Goal: Information Seeking & Learning: Learn about a topic

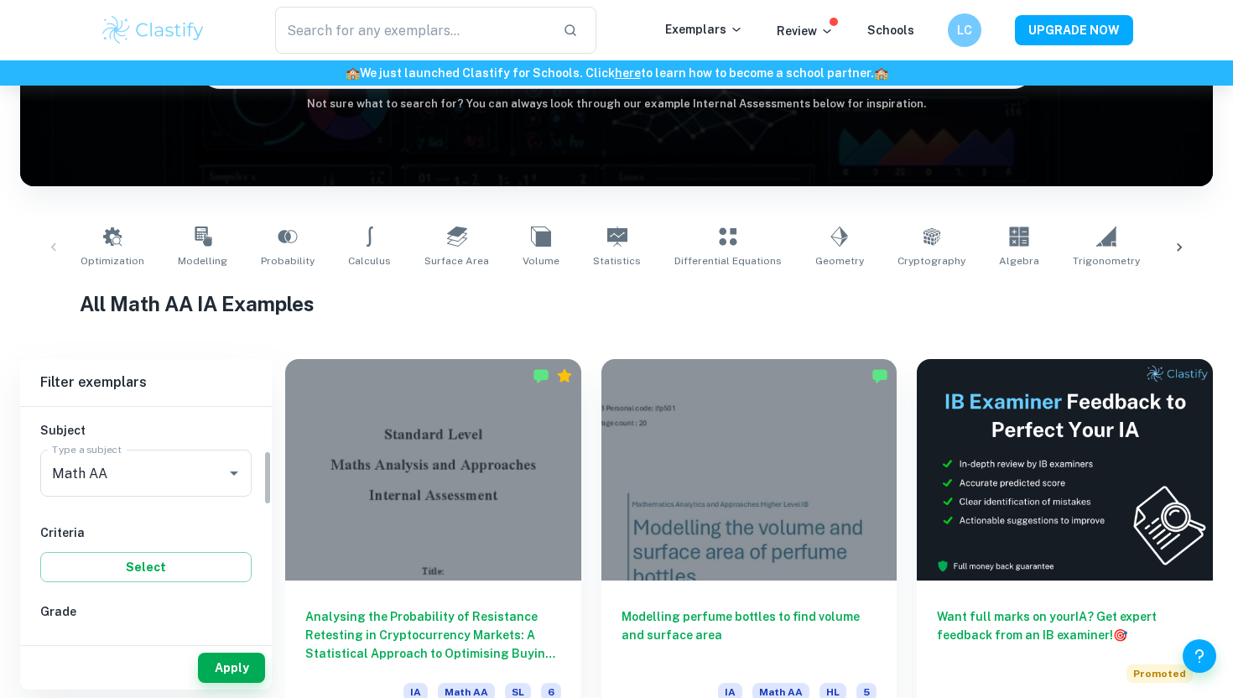
scroll to position [178, 0]
click at [104, 463] on input "Math AA" at bounding box center [122, 474] width 149 height 32
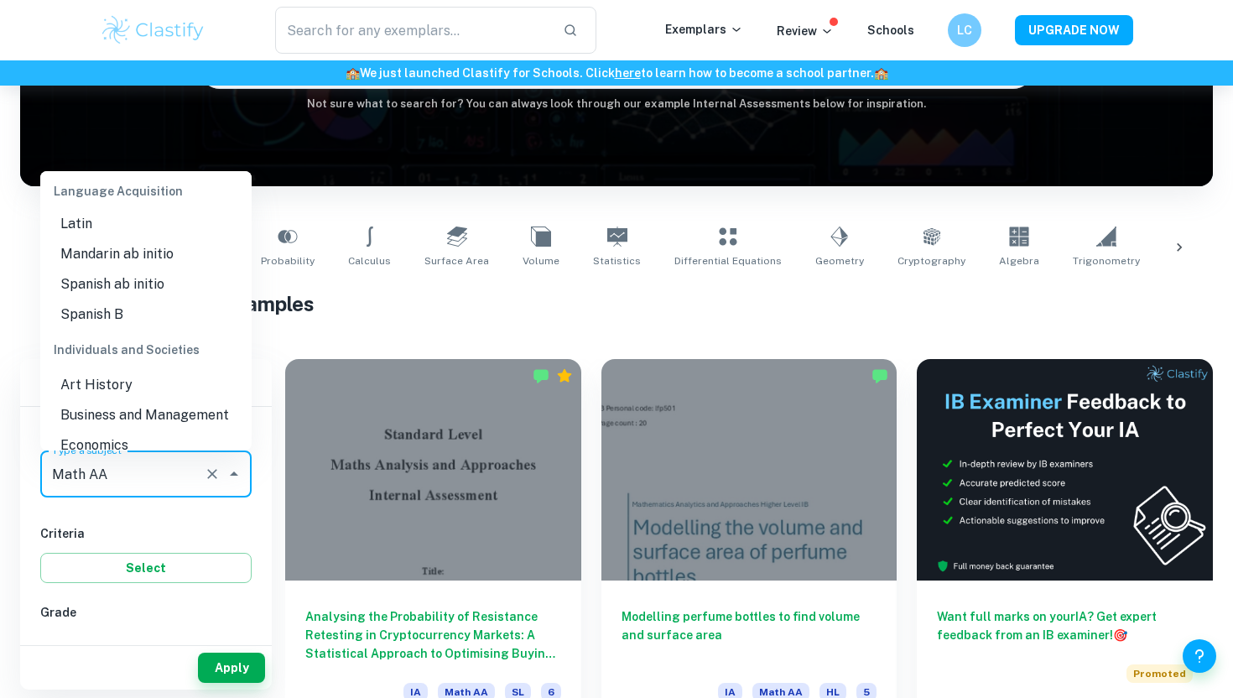
scroll to position [1430, 0]
click at [115, 398] on li "Business and Management" at bounding box center [145, 413] width 211 height 30
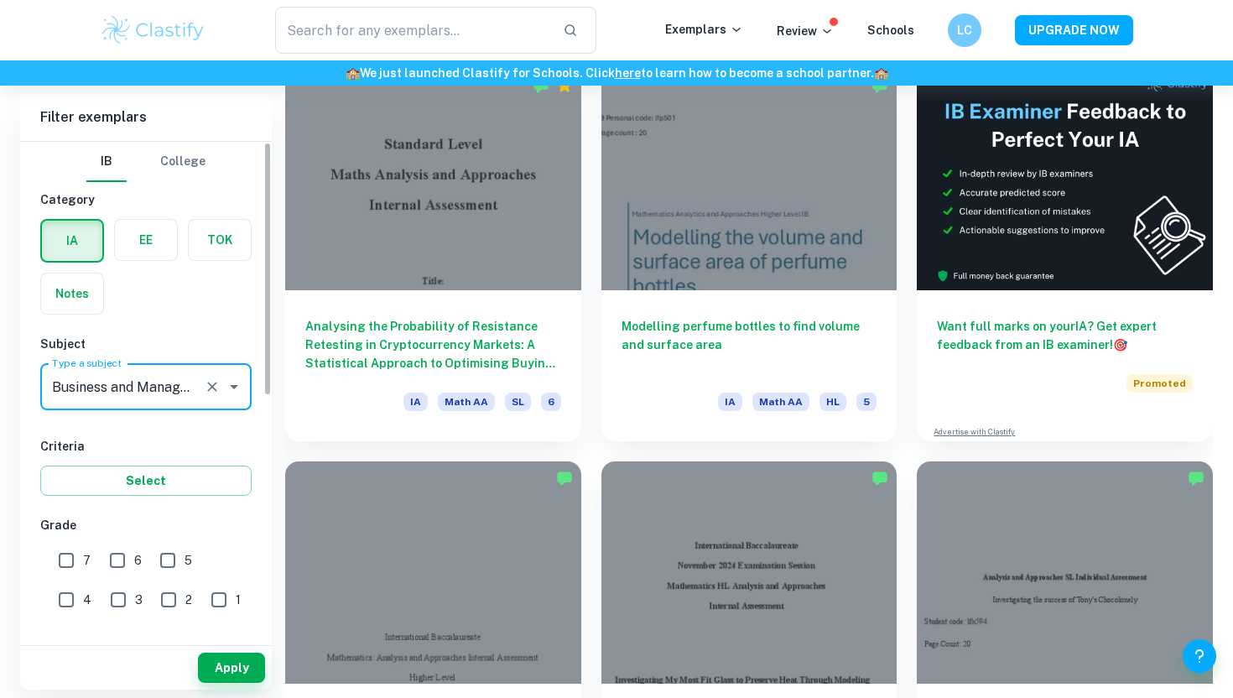
scroll to position [497, 0]
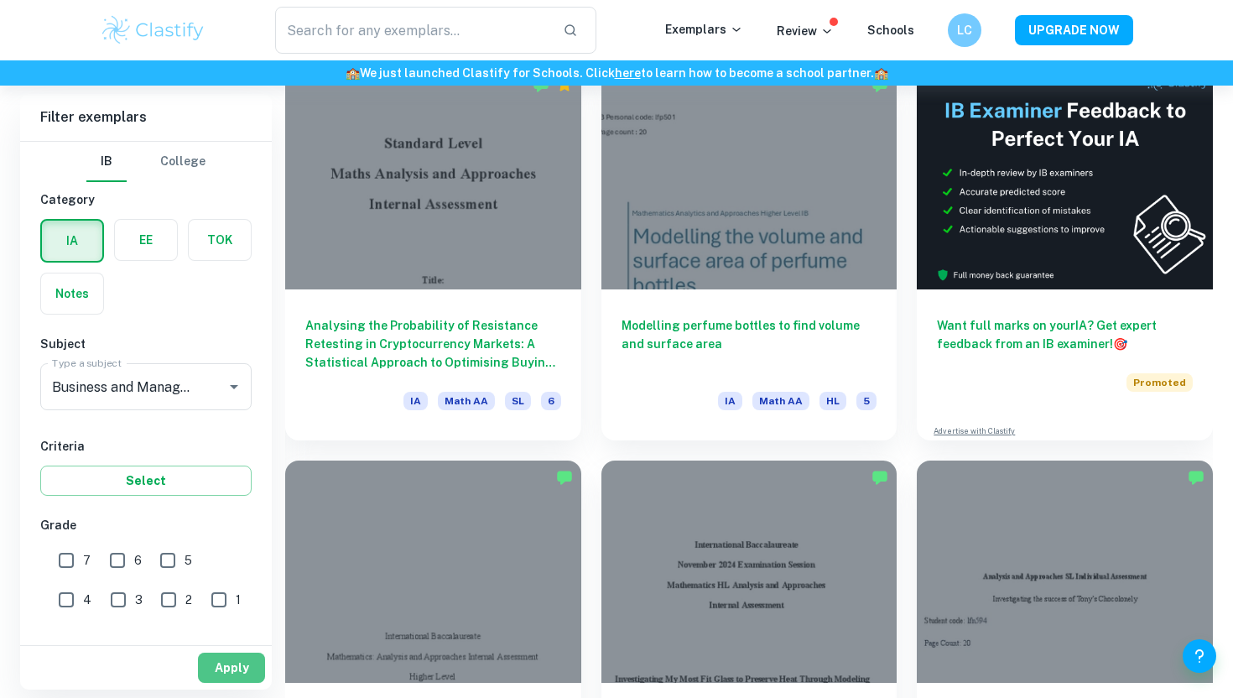
click at [225, 658] on button "Apply" at bounding box center [231, 668] width 67 height 30
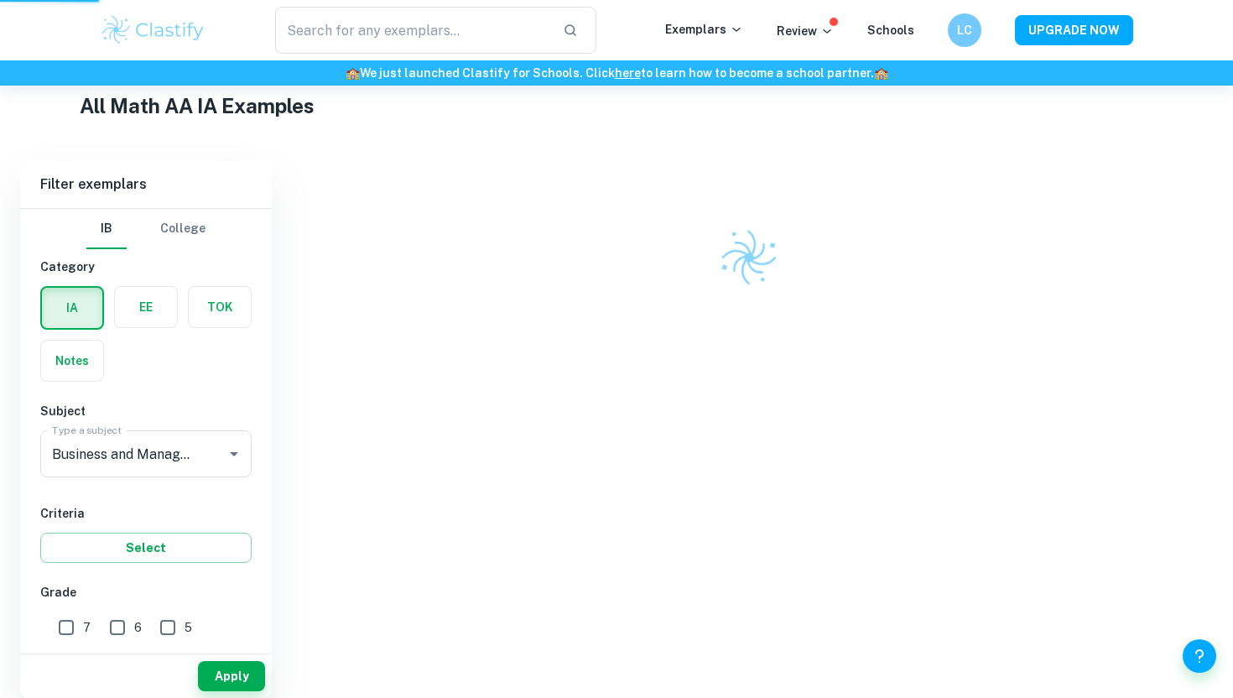
scroll to position [396, 0]
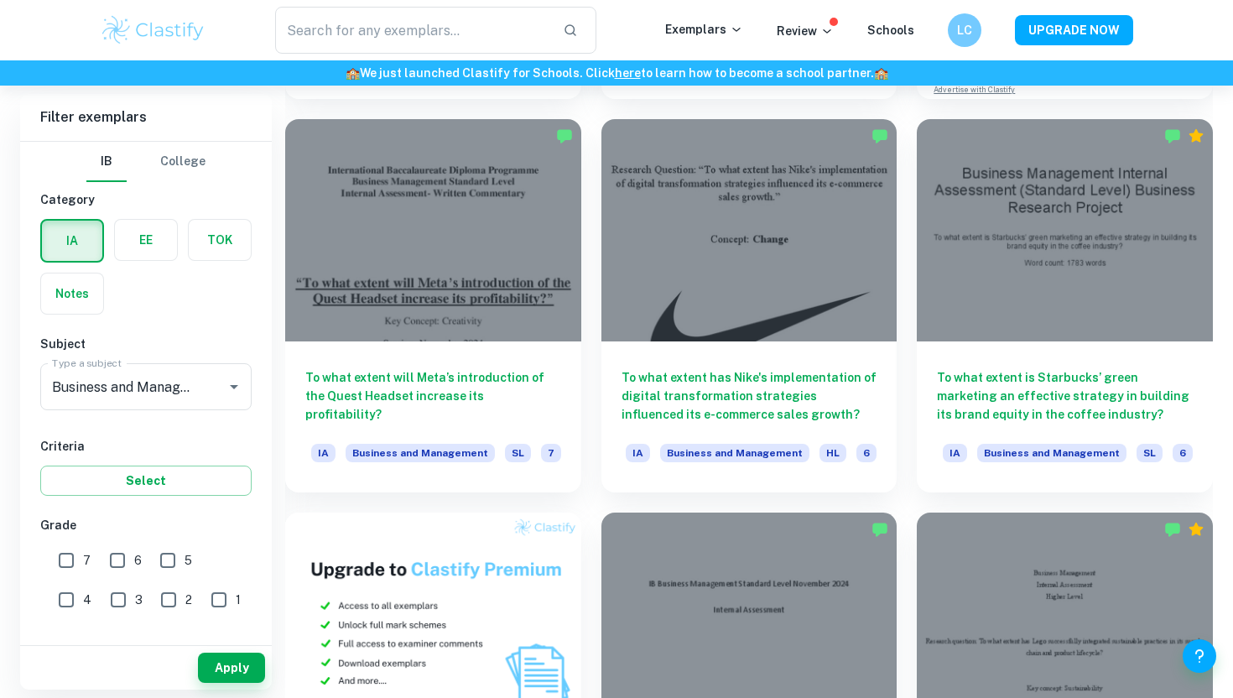
scroll to position [838, 0]
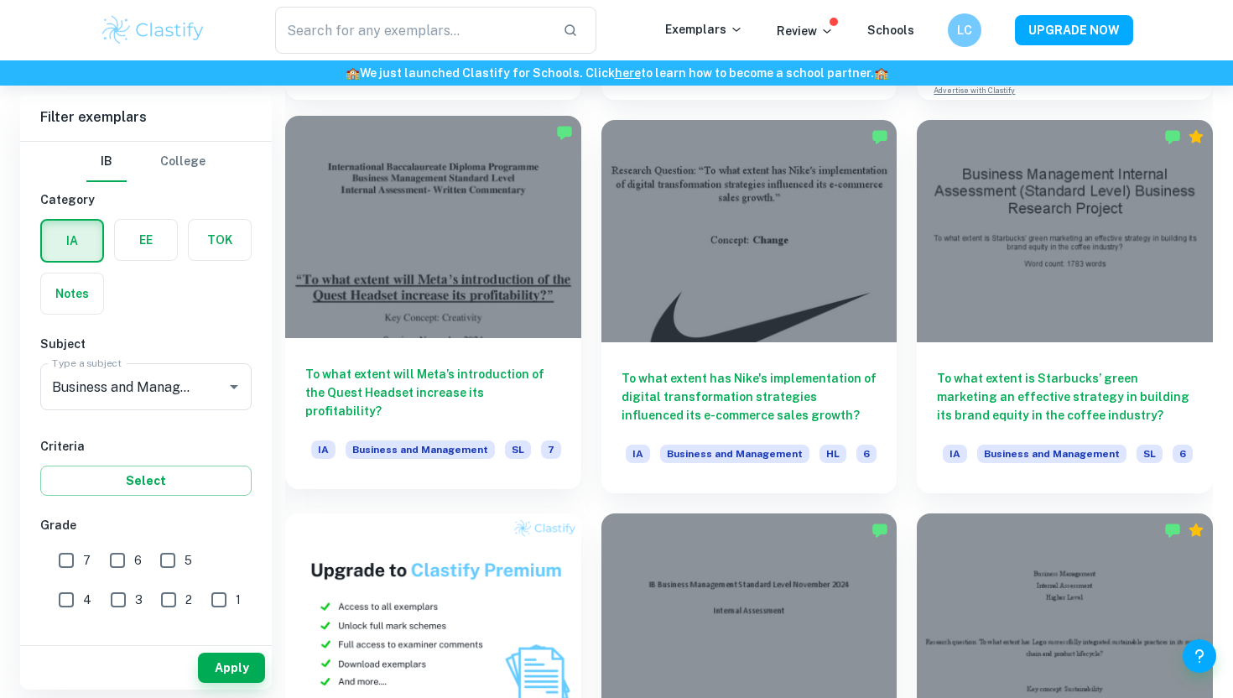
click at [507, 391] on h6 "To what extent will Meta’s introduction of the Quest Headset increase its profi…" at bounding box center [433, 392] width 256 height 55
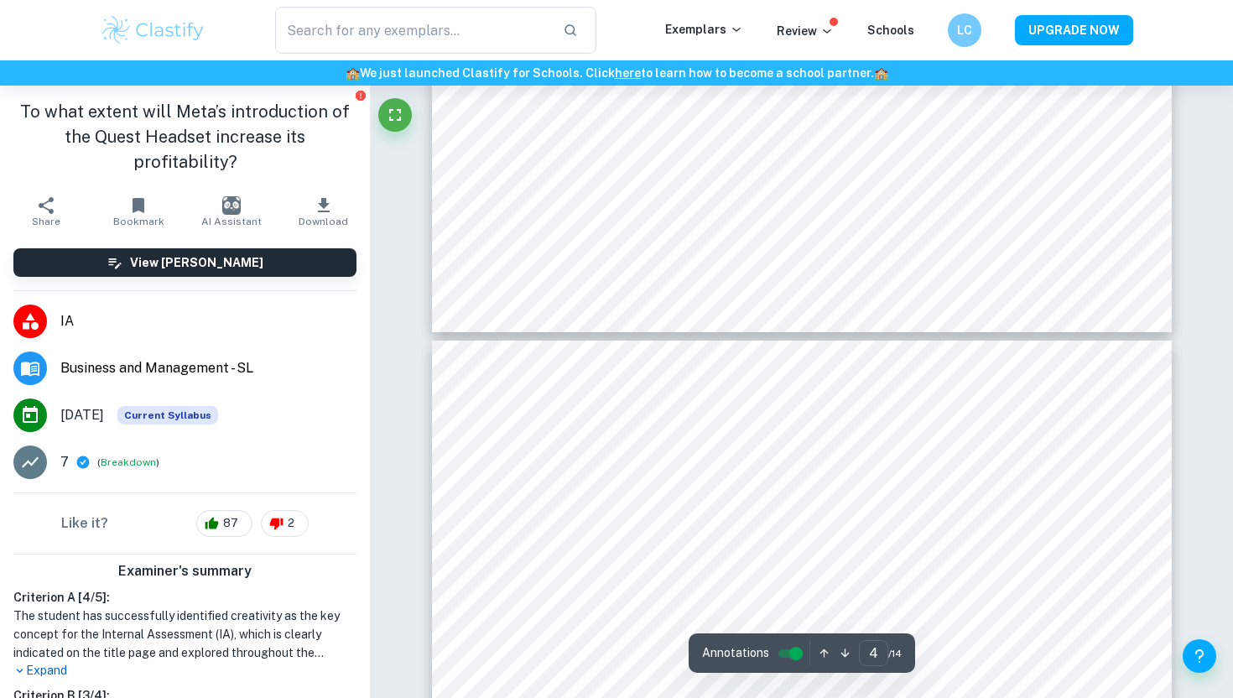
type input "5"
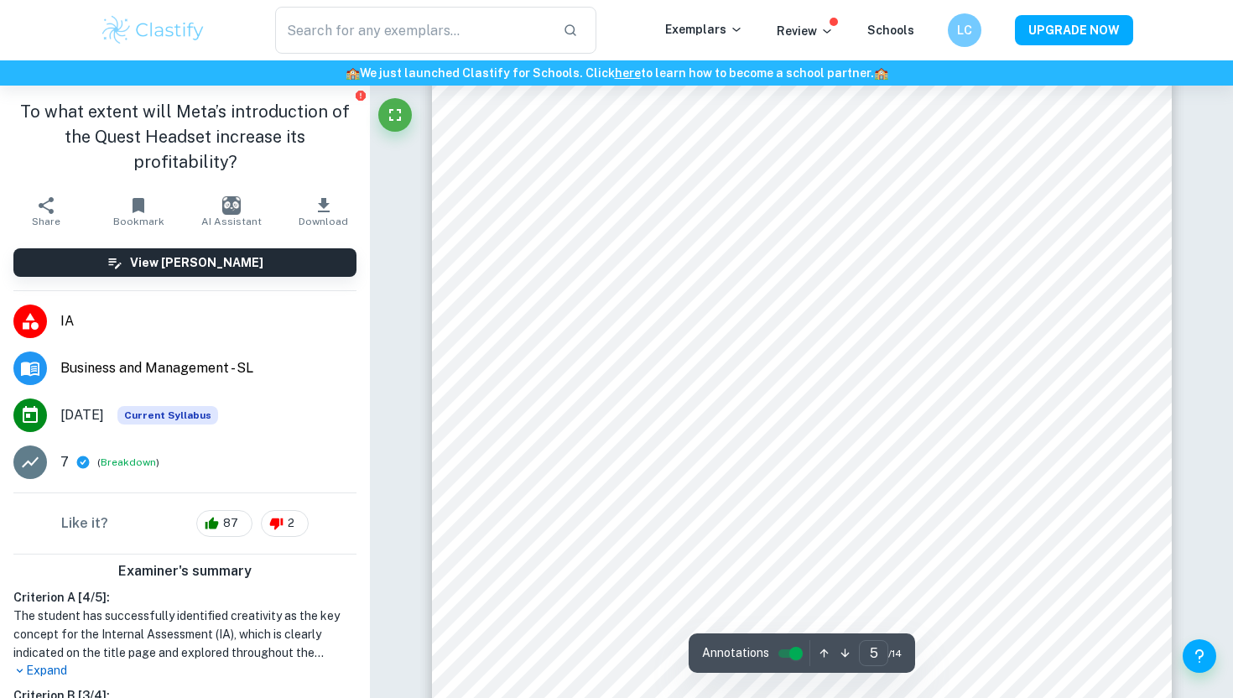
scroll to position [4768, 0]
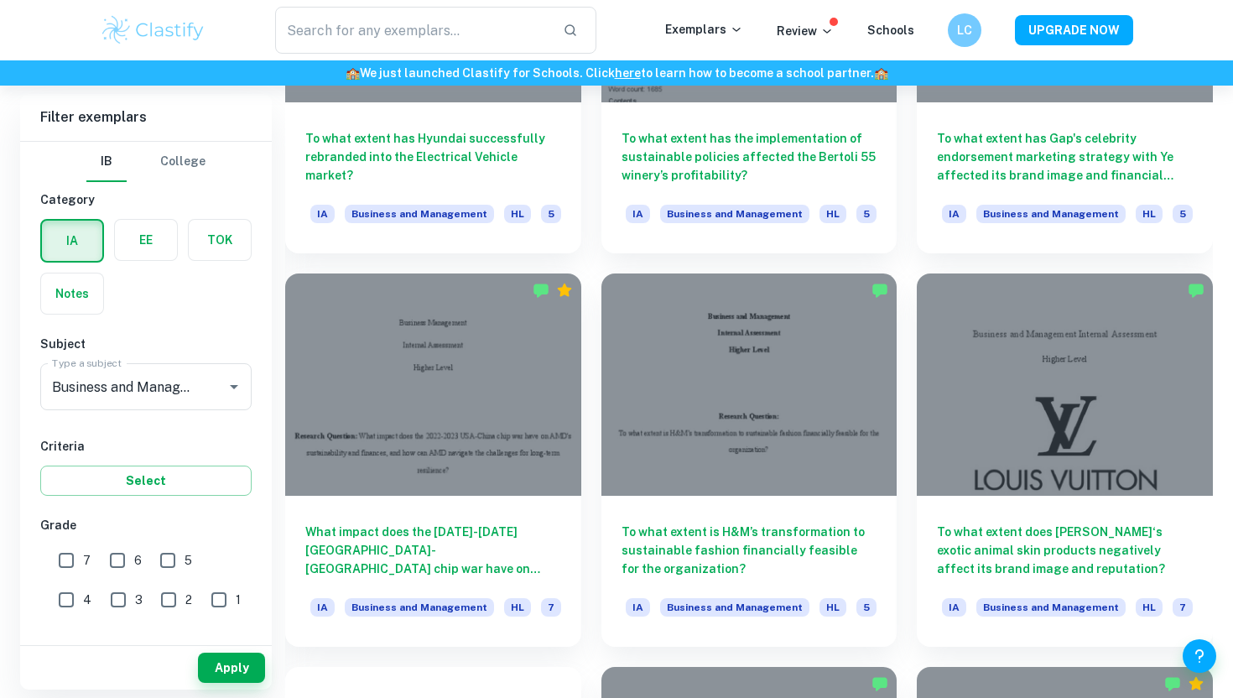
scroll to position [2259, 0]
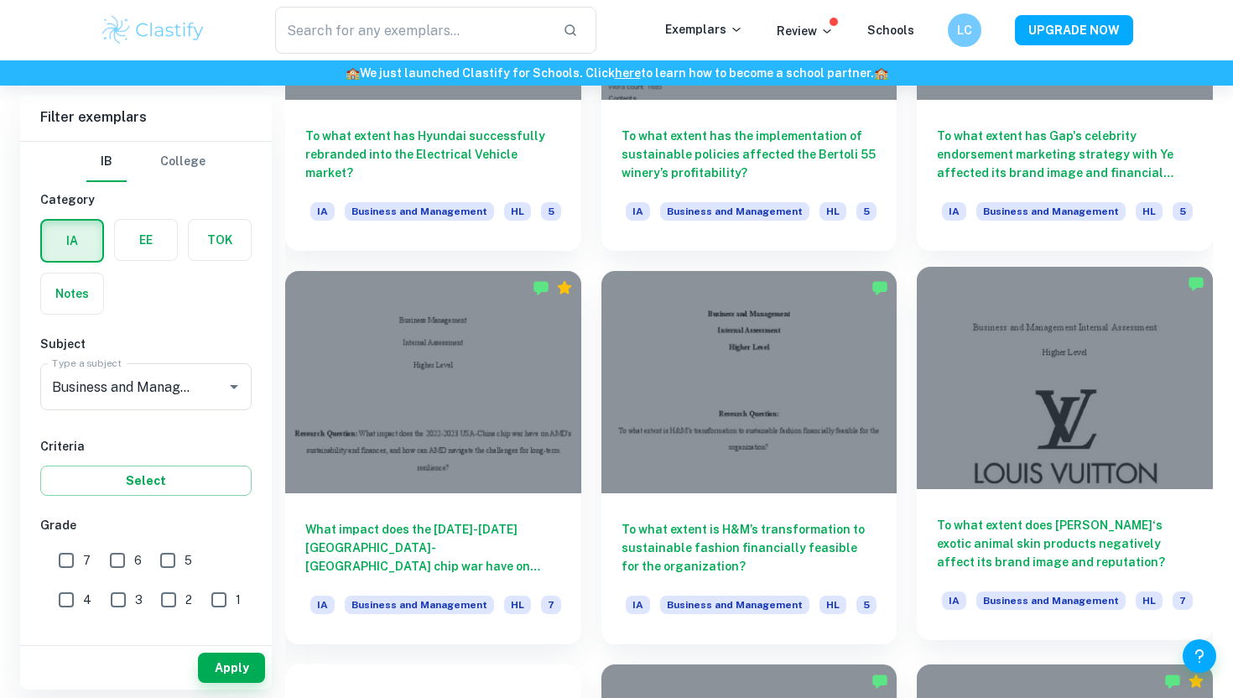
click at [1022, 442] on div at bounding box center [1065, 377] width 296 height 221
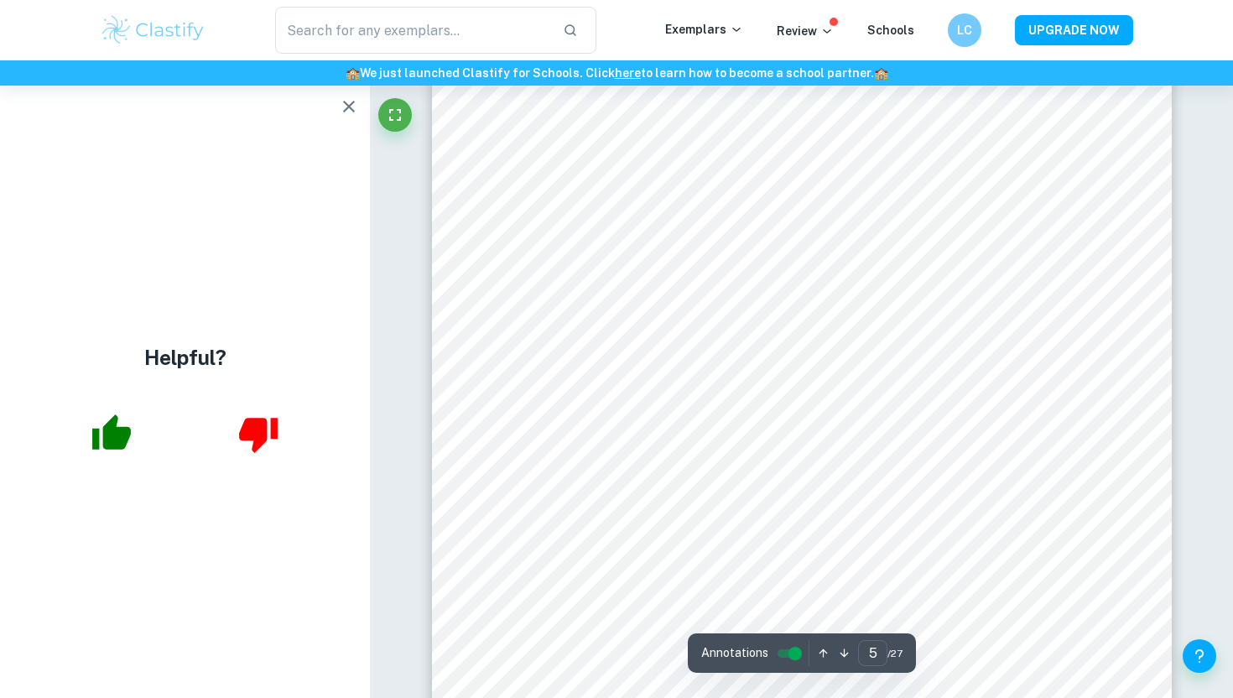
scroll to position [4145, 0]
click at [343, 101] on icon "button" at bounding box center [349, 106] width 20 height 20
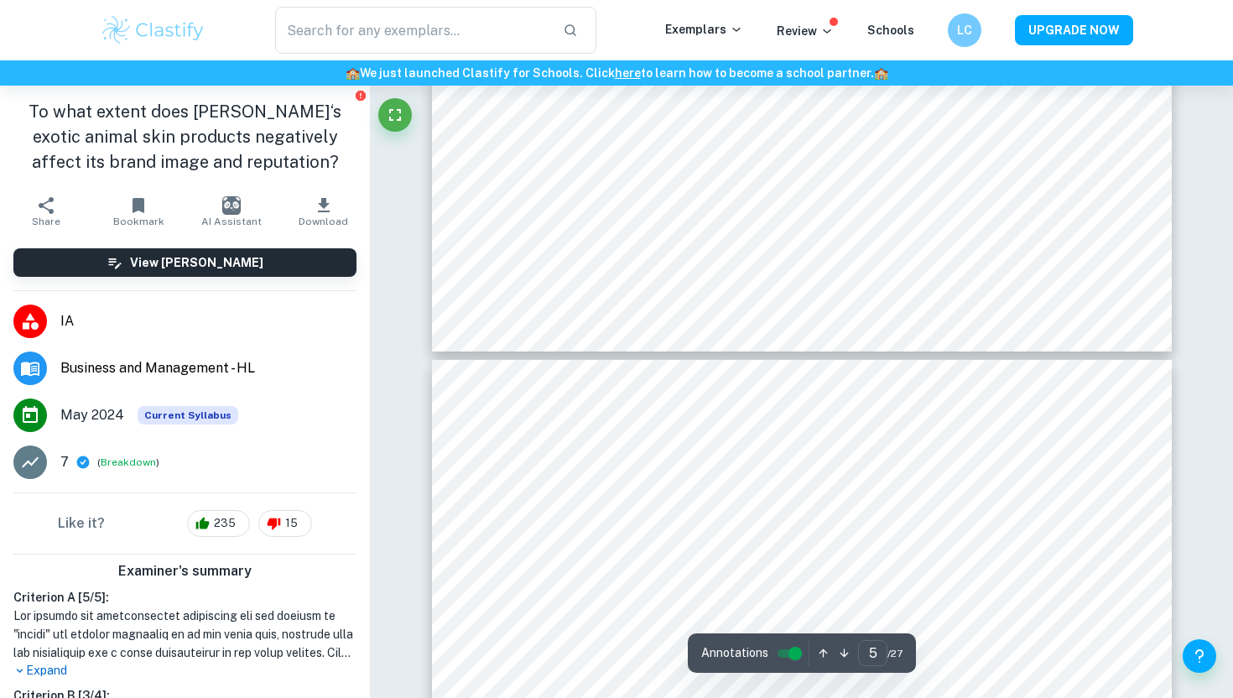
type input "6"
